Goal: Check status: Check status

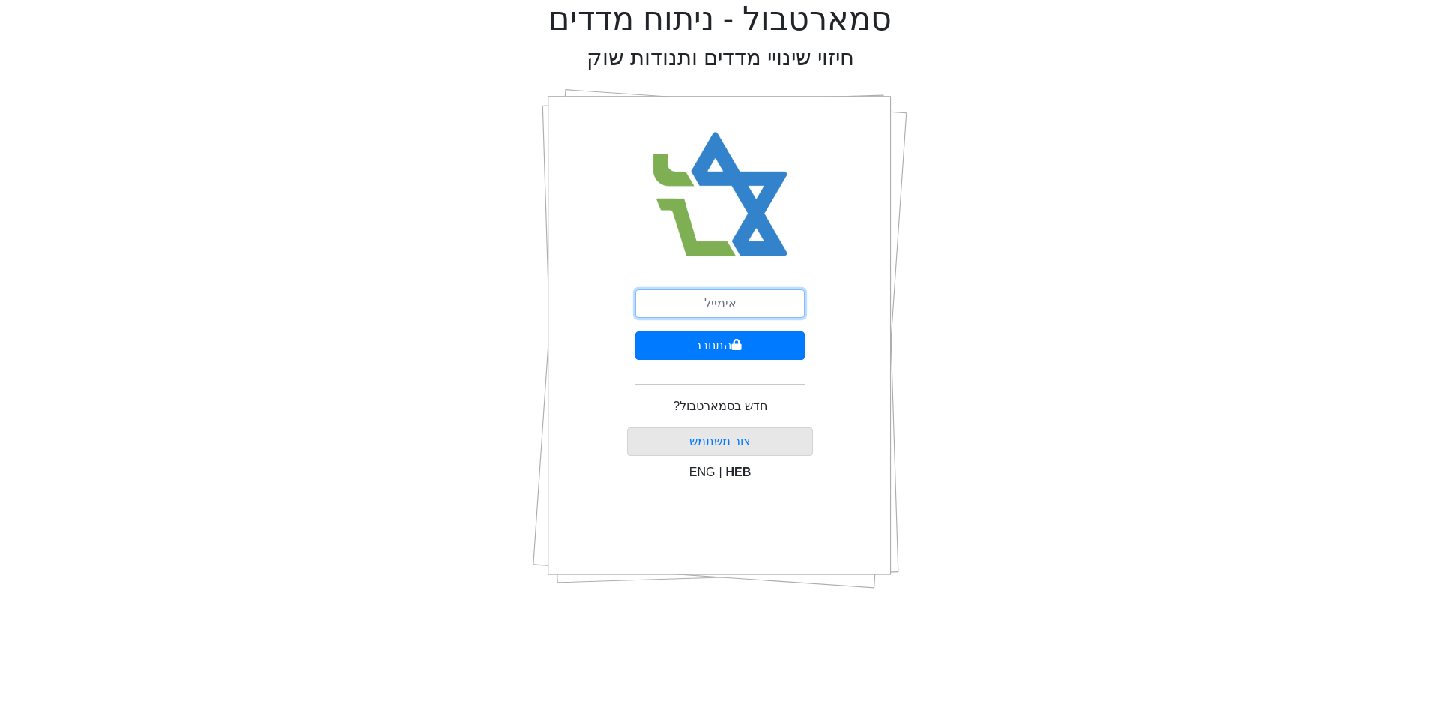
click at [752, 307] on input "email" at bounding box center [719, 303] width 169 height 28
type input "[EMAIL_ADDRESS][DOMAIN_NAME]"
click at [731, 343] on icon "submit" at bounding box center [736, 345] width 10 height 12
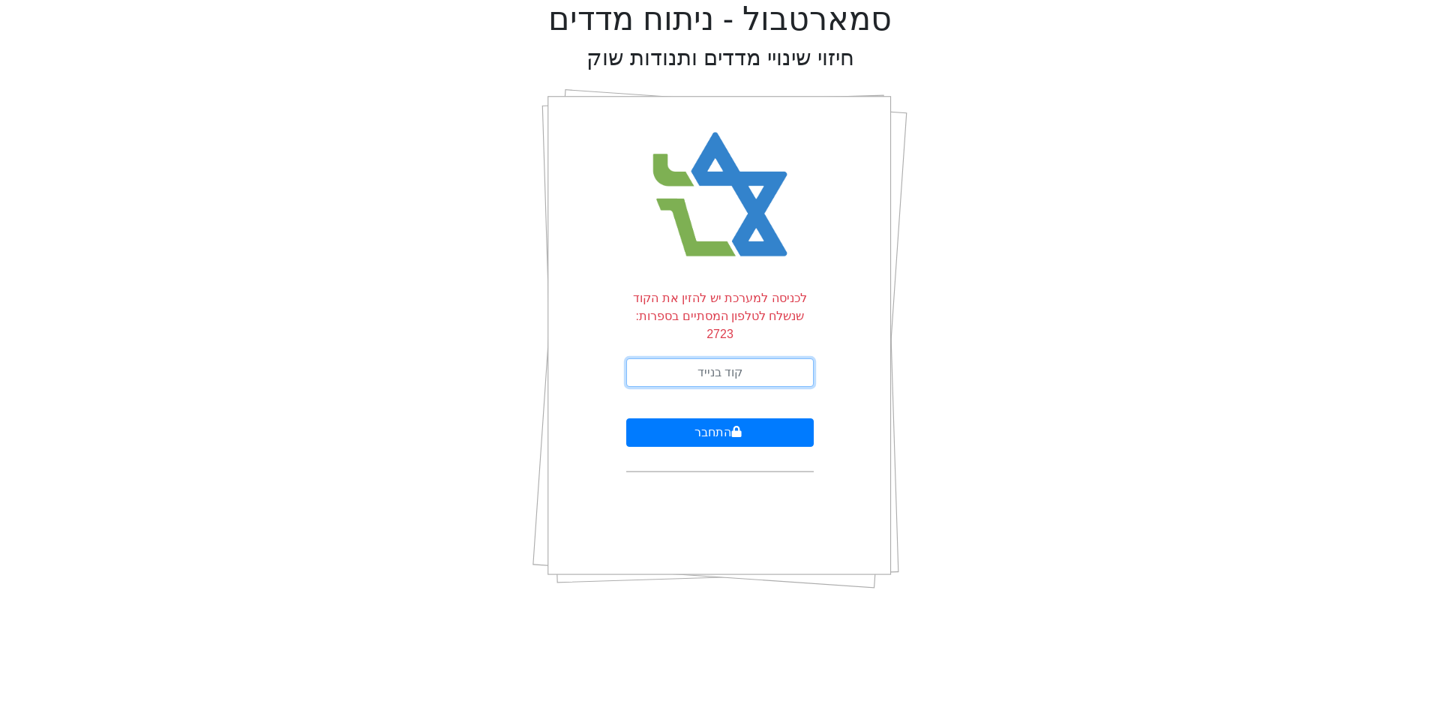
click at [715, 363] on input "text" at bounding box center [719, 372] width 187 height 28
type input "931821"
click at [736, 426] on icon "submit" at bounding box center [737, 431] width 10 height 11
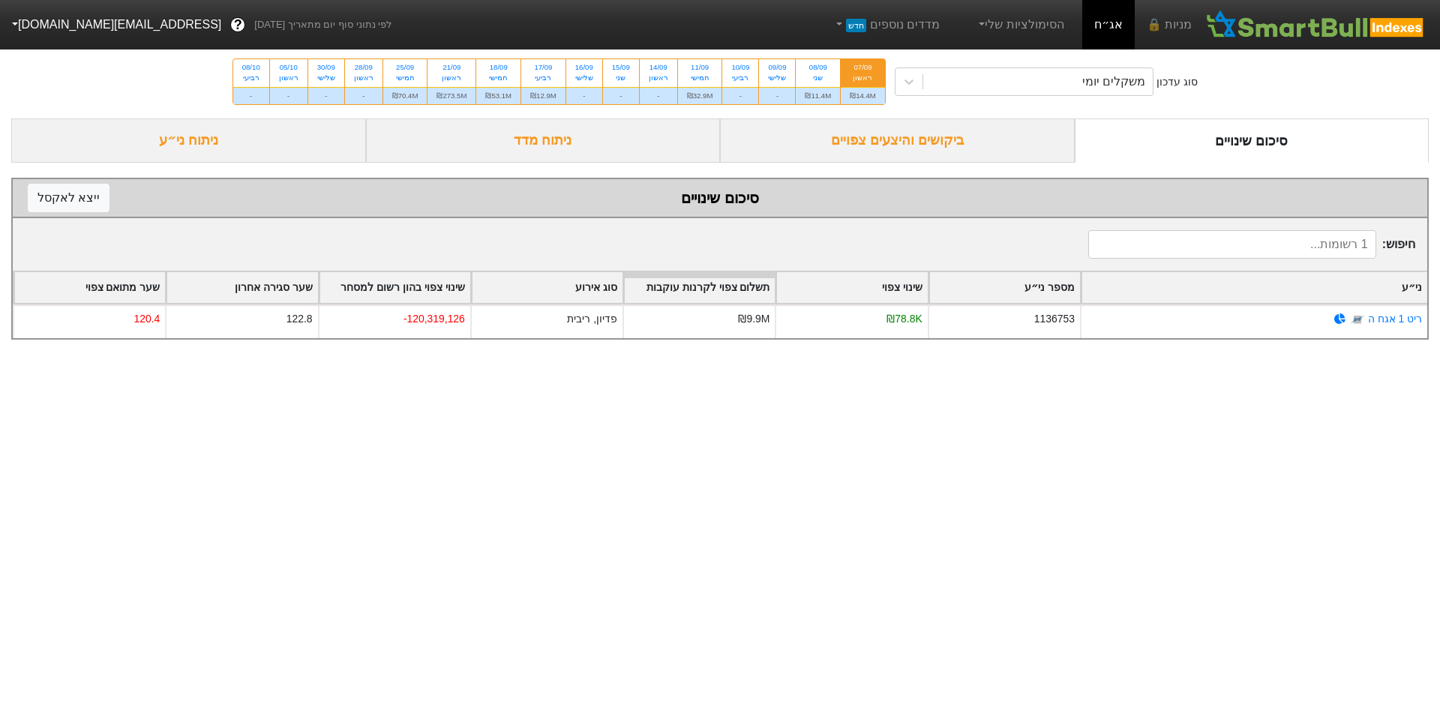
click at [919, 147] on div "ביקושים והיצעים צפויים" at bounding box center [897, 140] width 355 height 44
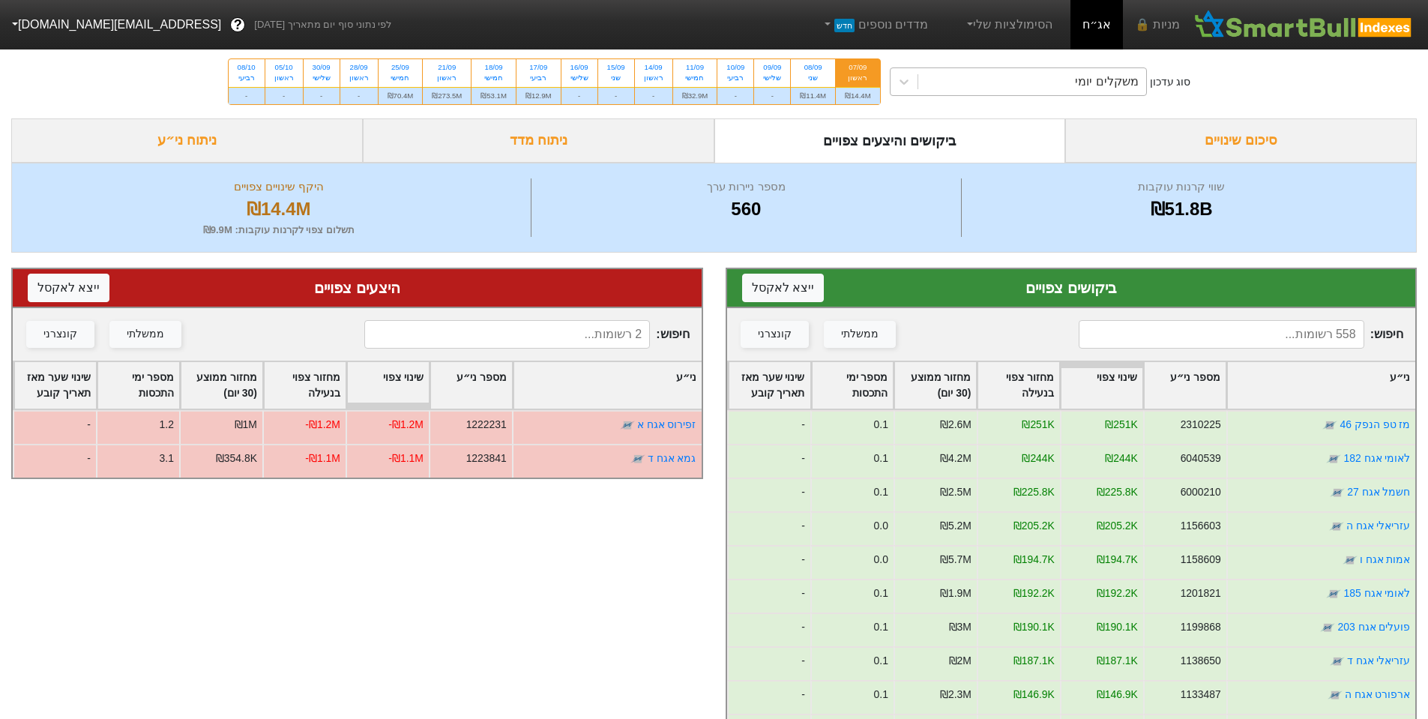
click at [992, 67] on div "משקלים יומי" at bounding box center [1018, 81] width 257 height 28
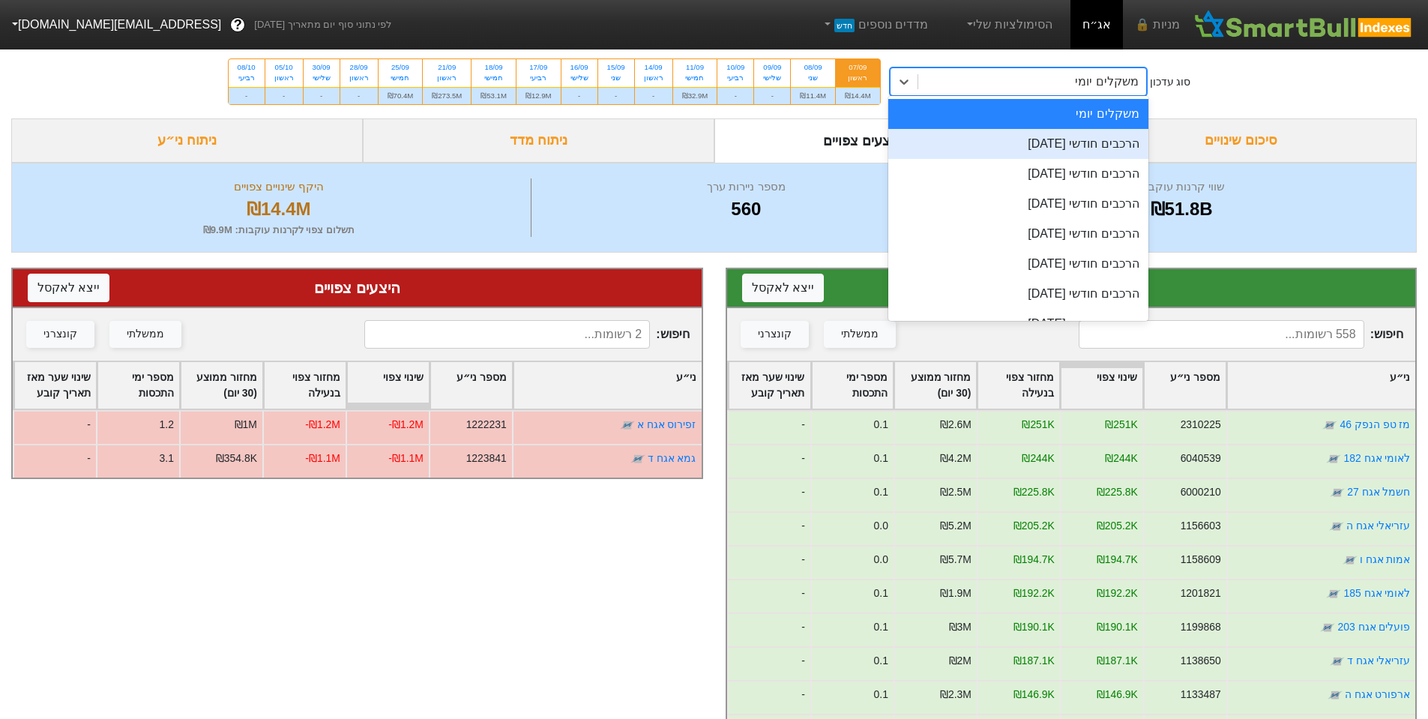
click at [1060, 147] on div "הרכבים חודשי [DATE]" at bounding box center [1019, 144] width 260 height 30
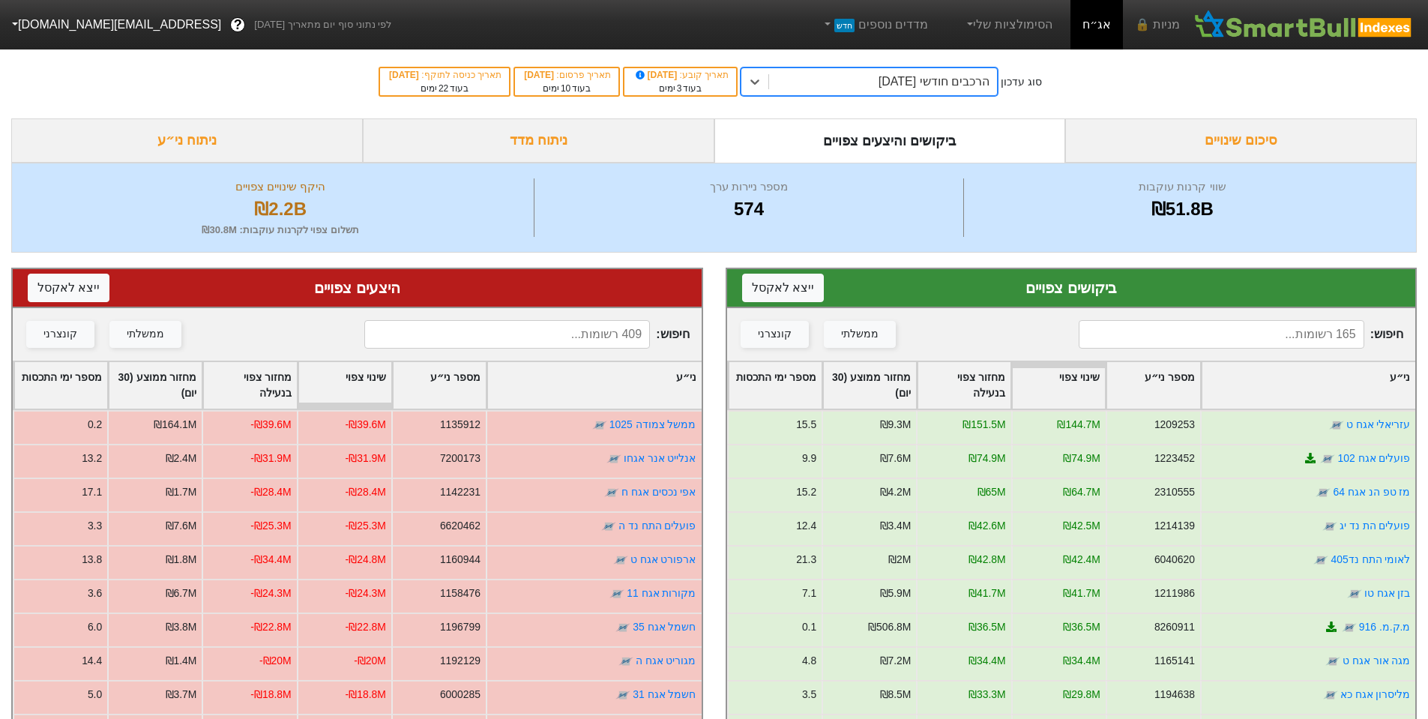
click at [915, 89] on div "הרכבים חודשי [DATE]" at bounding box center [934, 82] width 111 height 18
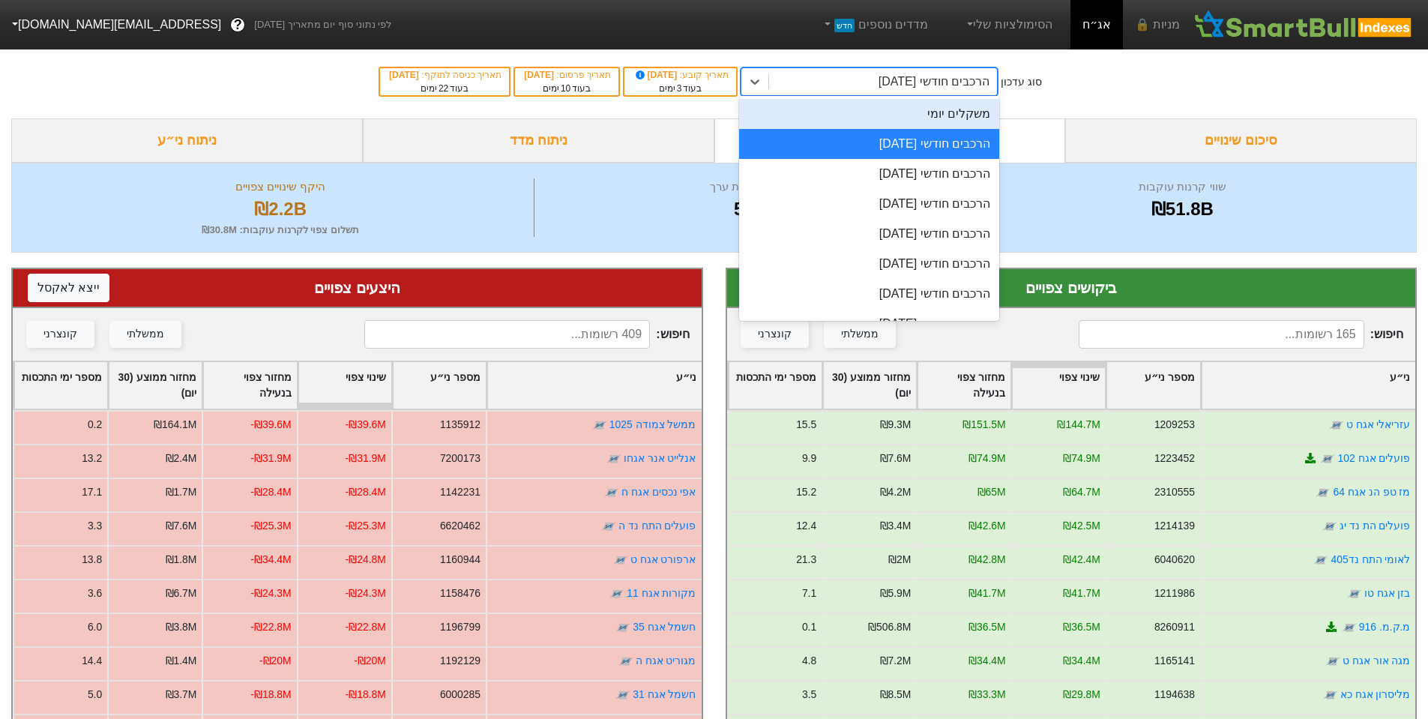
click at [967, 106] on div "משקלים יומי" at bounding box center [869, 114] width 260 height 30
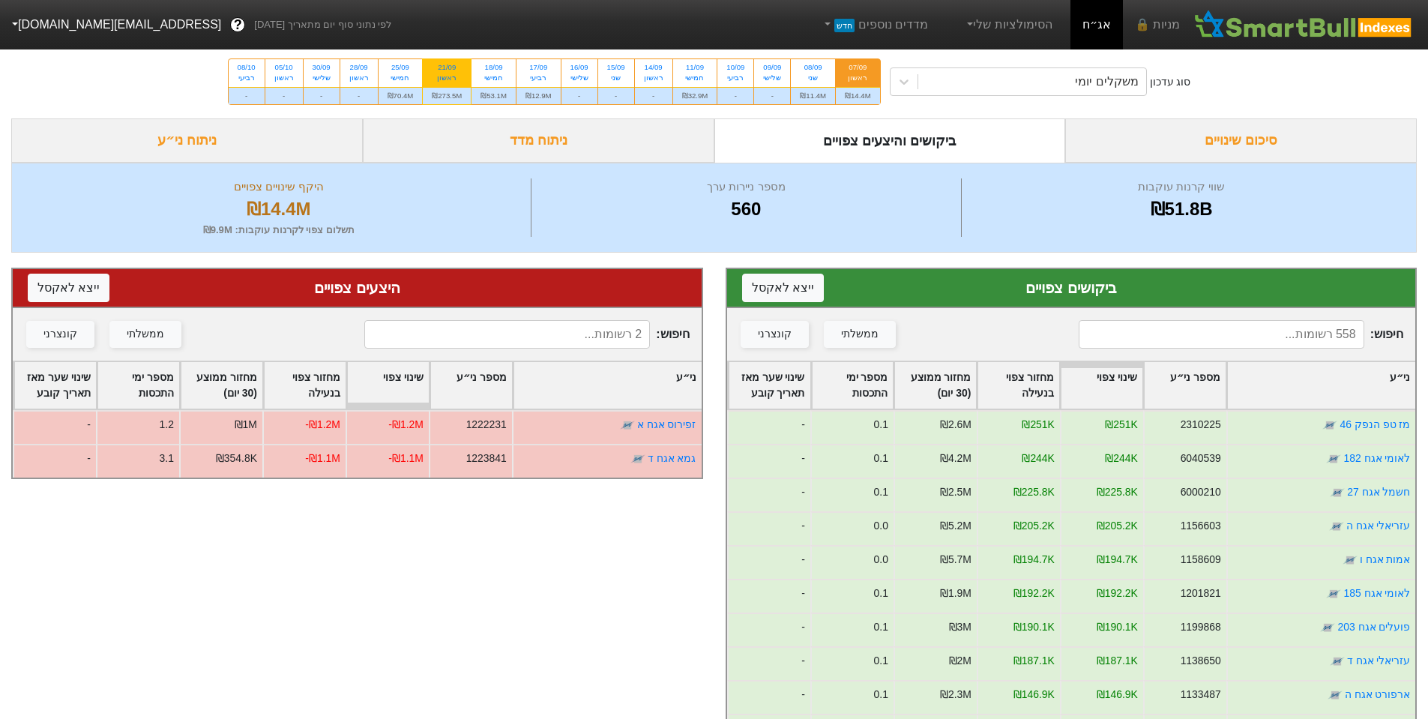
click at [457, 72] on div "21/09" at bounding box center [447, 67] width 30 height 10
click at [447, 69] on input "21/09 ראשון ₪273.5M" at bounding box center [442, 64] width 10 height 10
radio input "true"
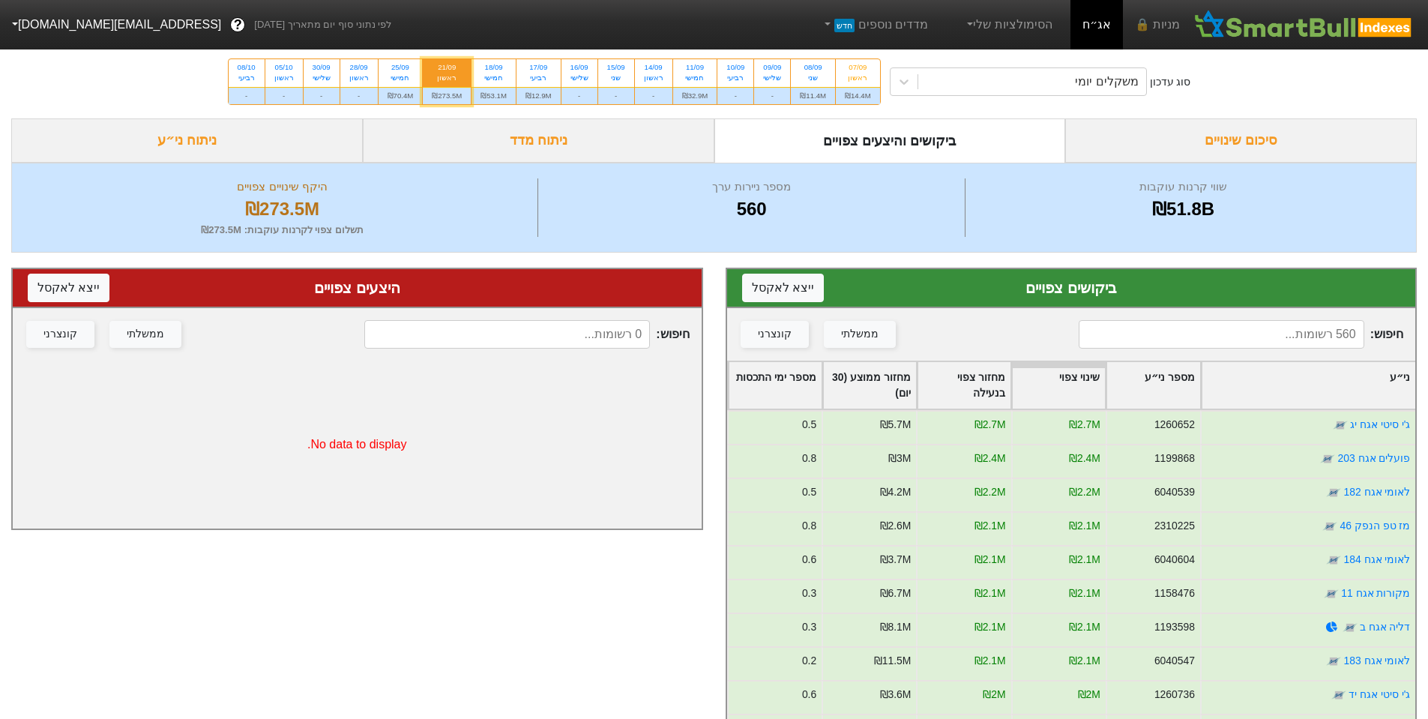
scroll to position [75, 0]
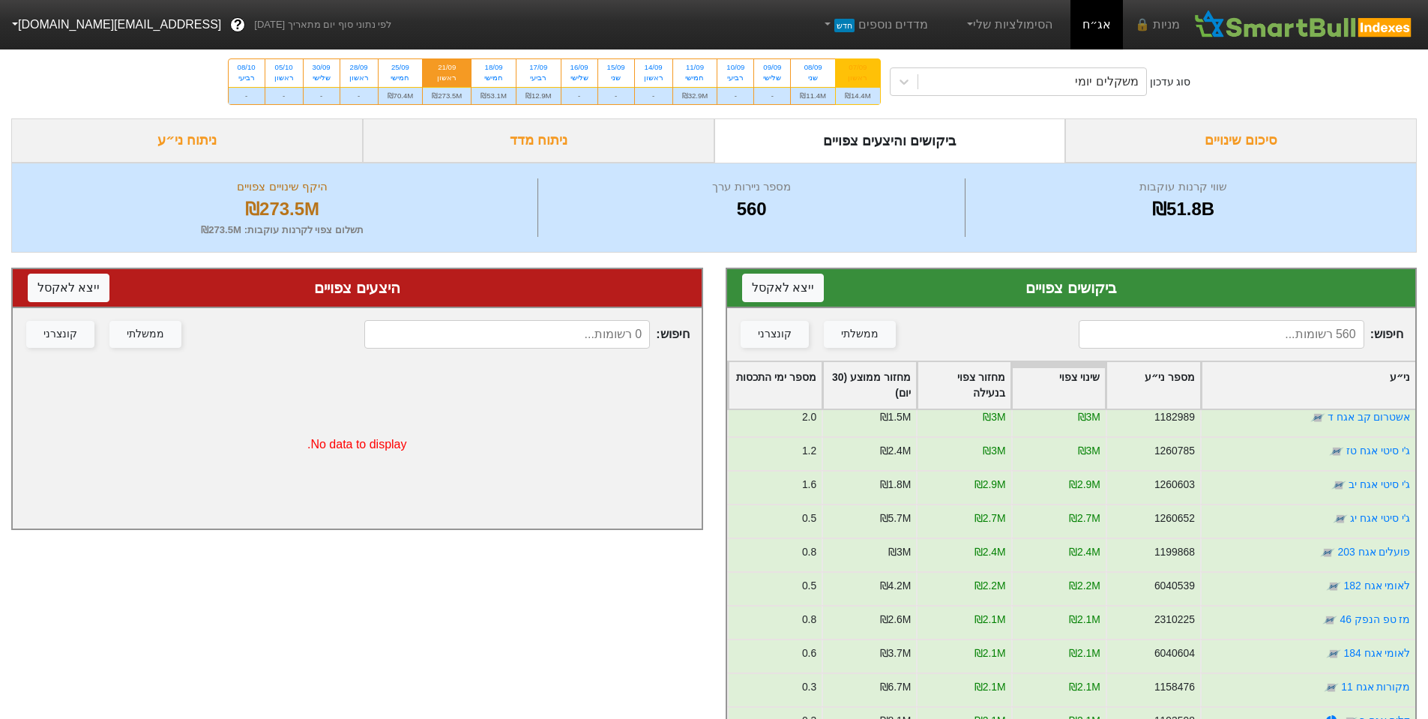
drag, startPoint x: 864, startPoint y: 75, endPoint x: 883, endPoint y: 72, distance: 19.0
click at [866, 75] on div "ראשון" at bounding box center [858, 78] width 26 height 10
click at [858, 69] on input "07/09 ראשון ₪14.4M" at bounding box center [853, 64] width 10 height 10
radio input "true"
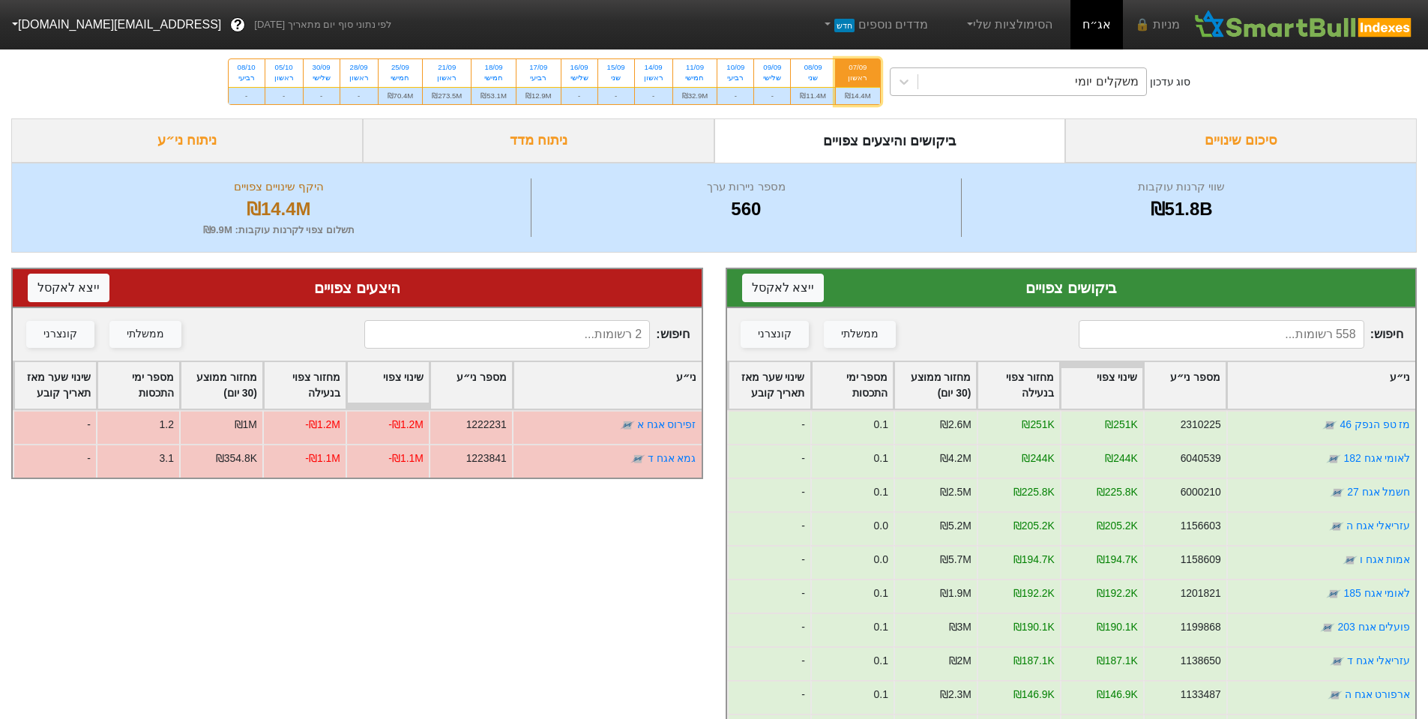
click at [1112, 86] on div "משקלים יומי" at bounding box center [1106, 82] width 63 height 18
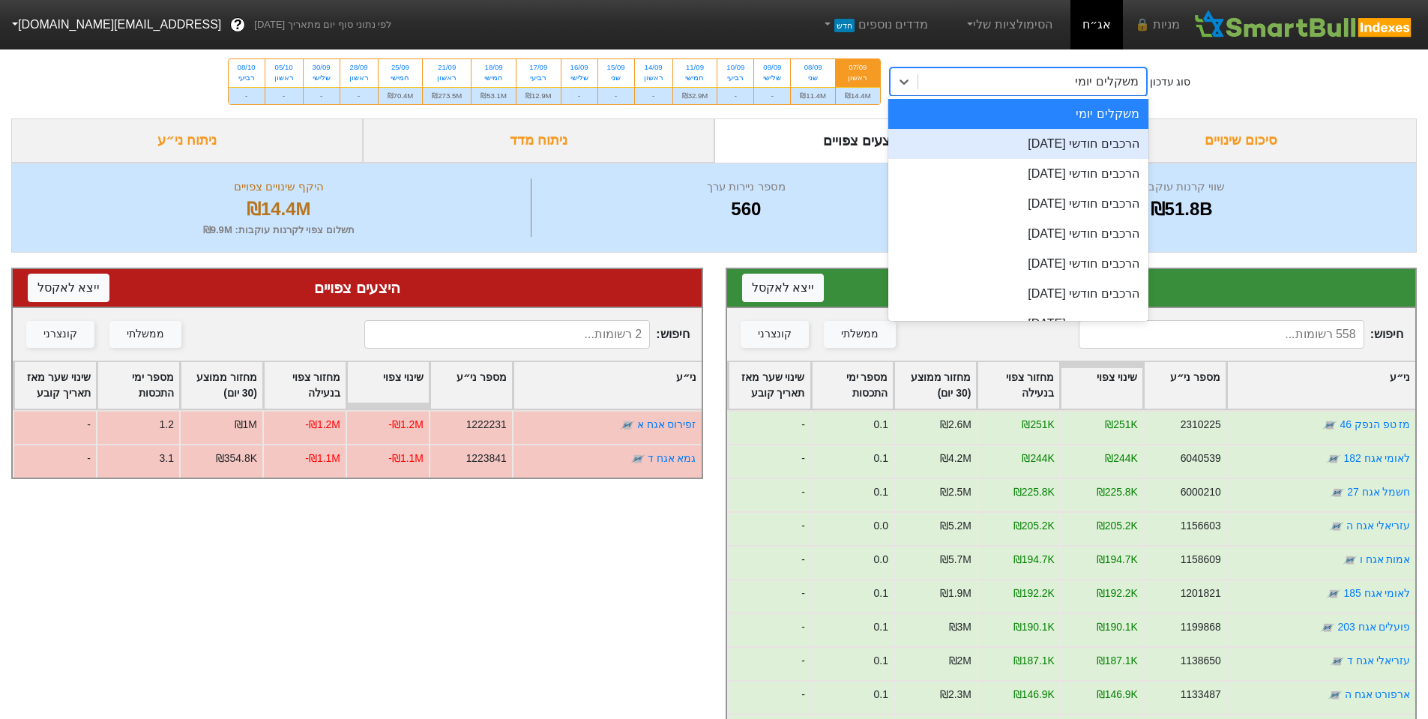
click at [1122, 132] on div "הרכבים חודשי [DATE]" at bounding box center [1019, 144] width 260 height 30
